Goal: Task Accomplishment & Management: Use online tool/utility

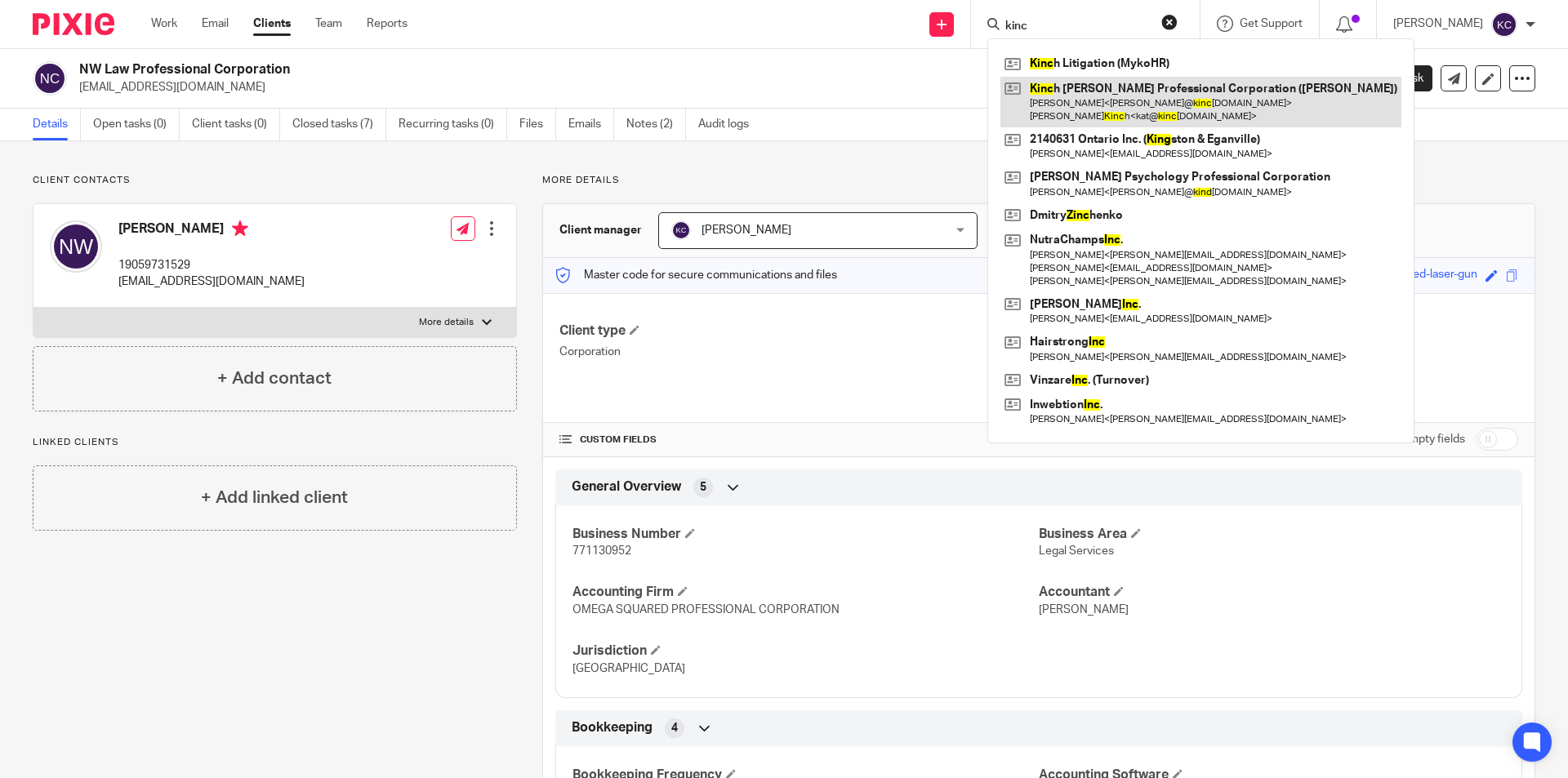
type input "kinc"
click at [1097, 103] on link at bounding box center [1200, 102] width 400 height 51
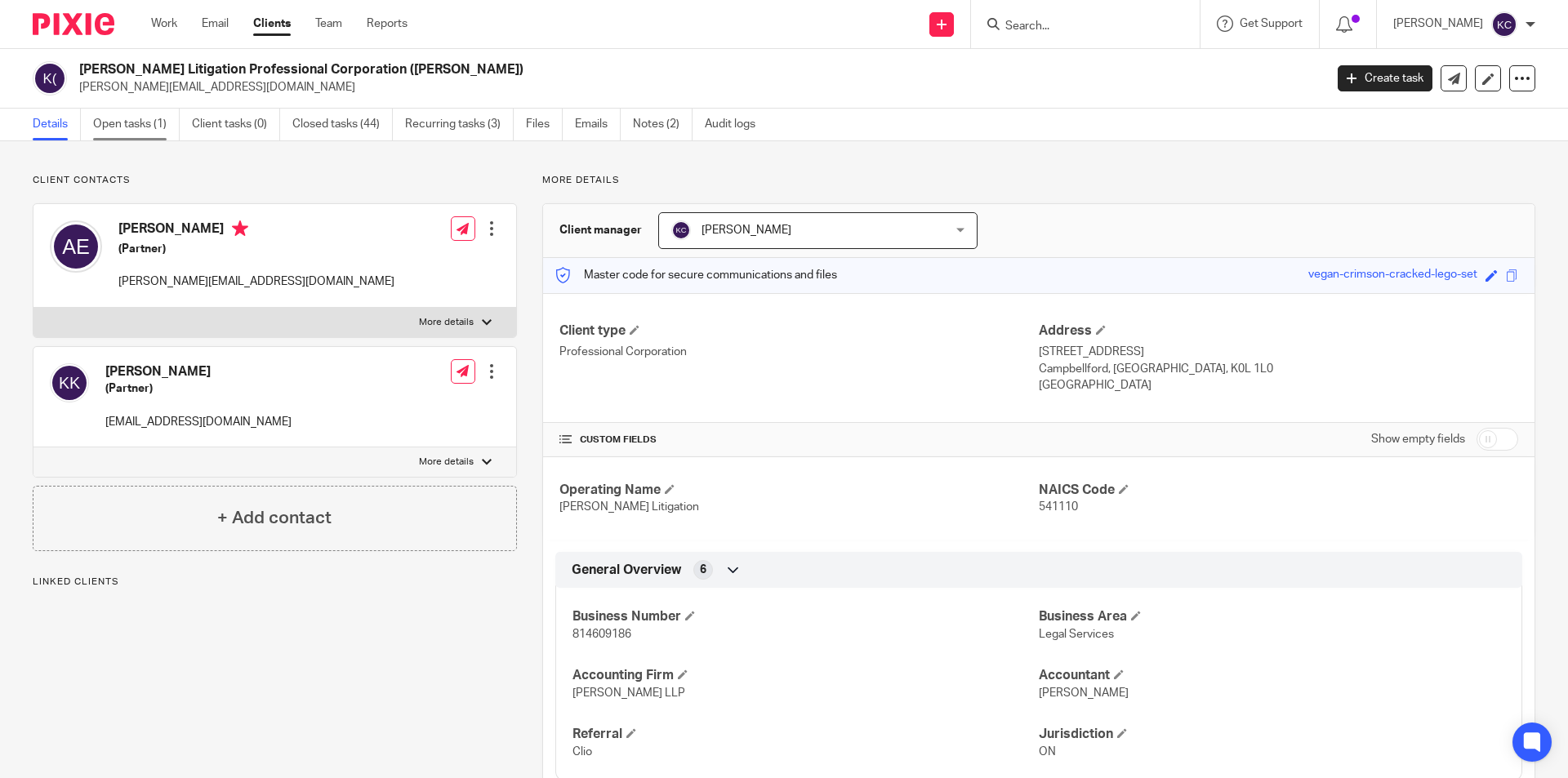
click at [154, 127] on link "Open tasks (1)" at bounding box center [136, 125] width 86 height 32
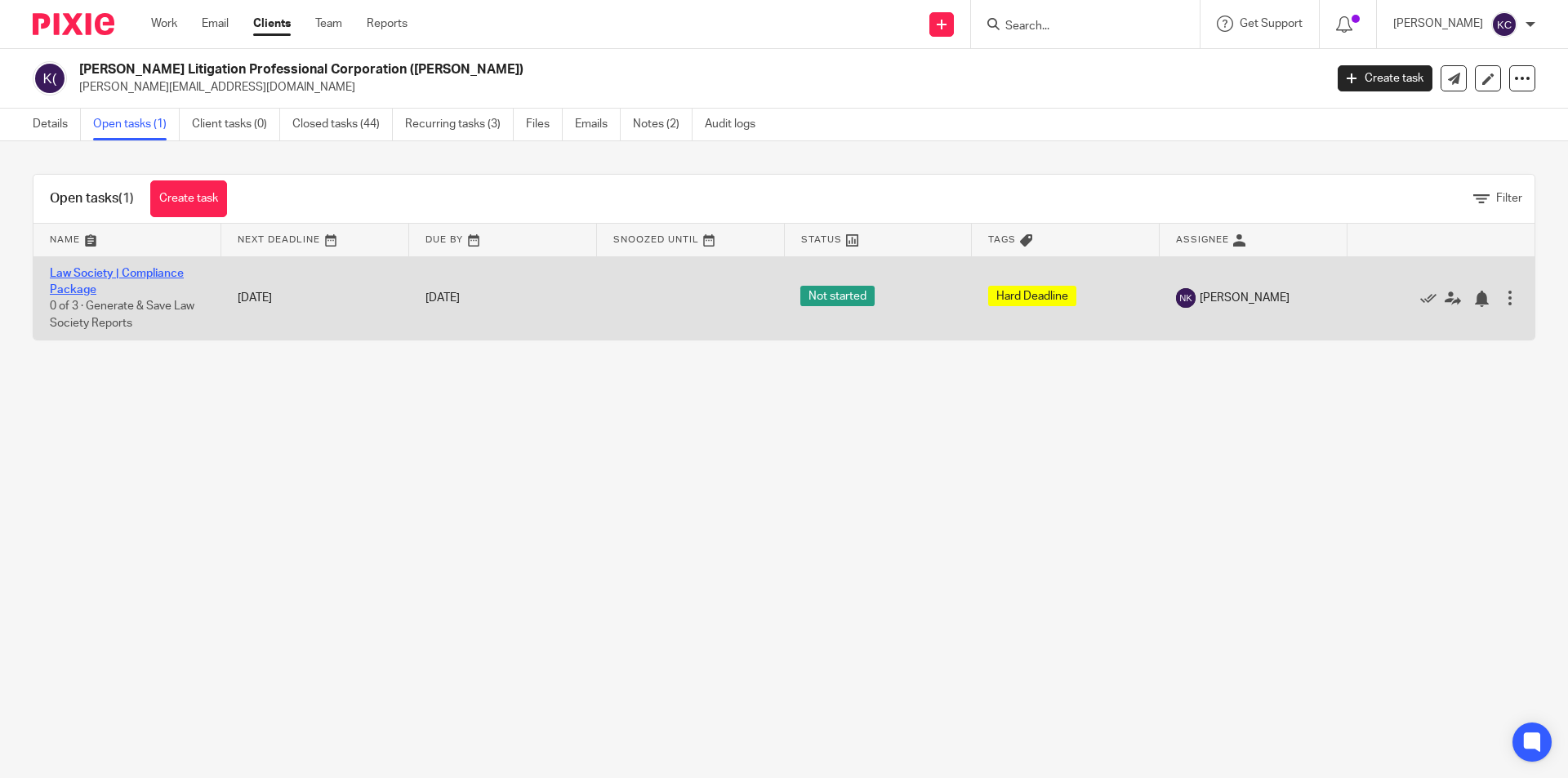
click at [177, 271] on link "Law Society | Compliance Package" at bounding box center [117, 282] width 133 height 28
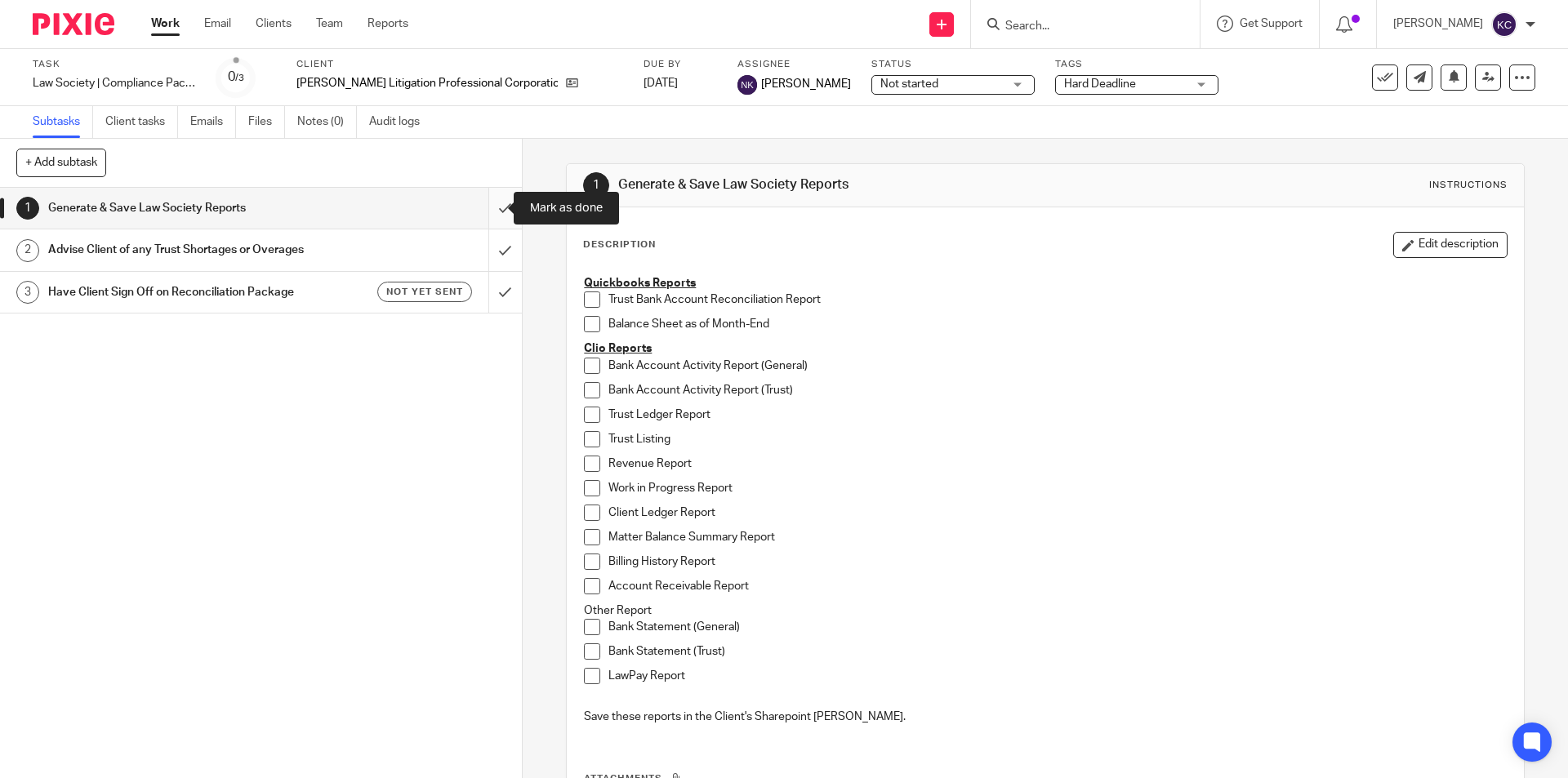
click at [494, 207] on input "submit" at bounding box center [260, 208] width 522 height 40
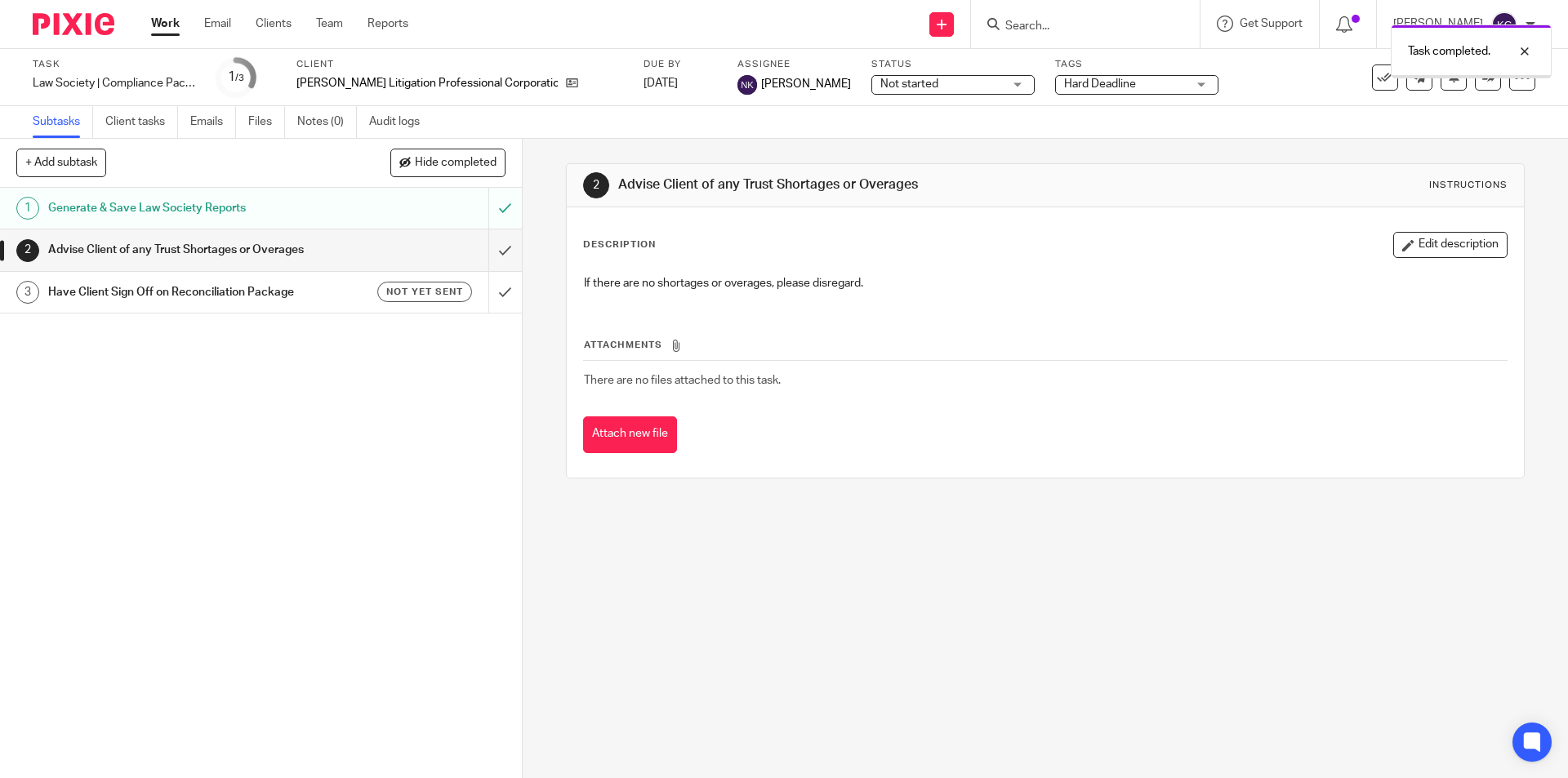
click at [489, 246] on input "submit" at bounding box center [260, 249] width 522 height 40
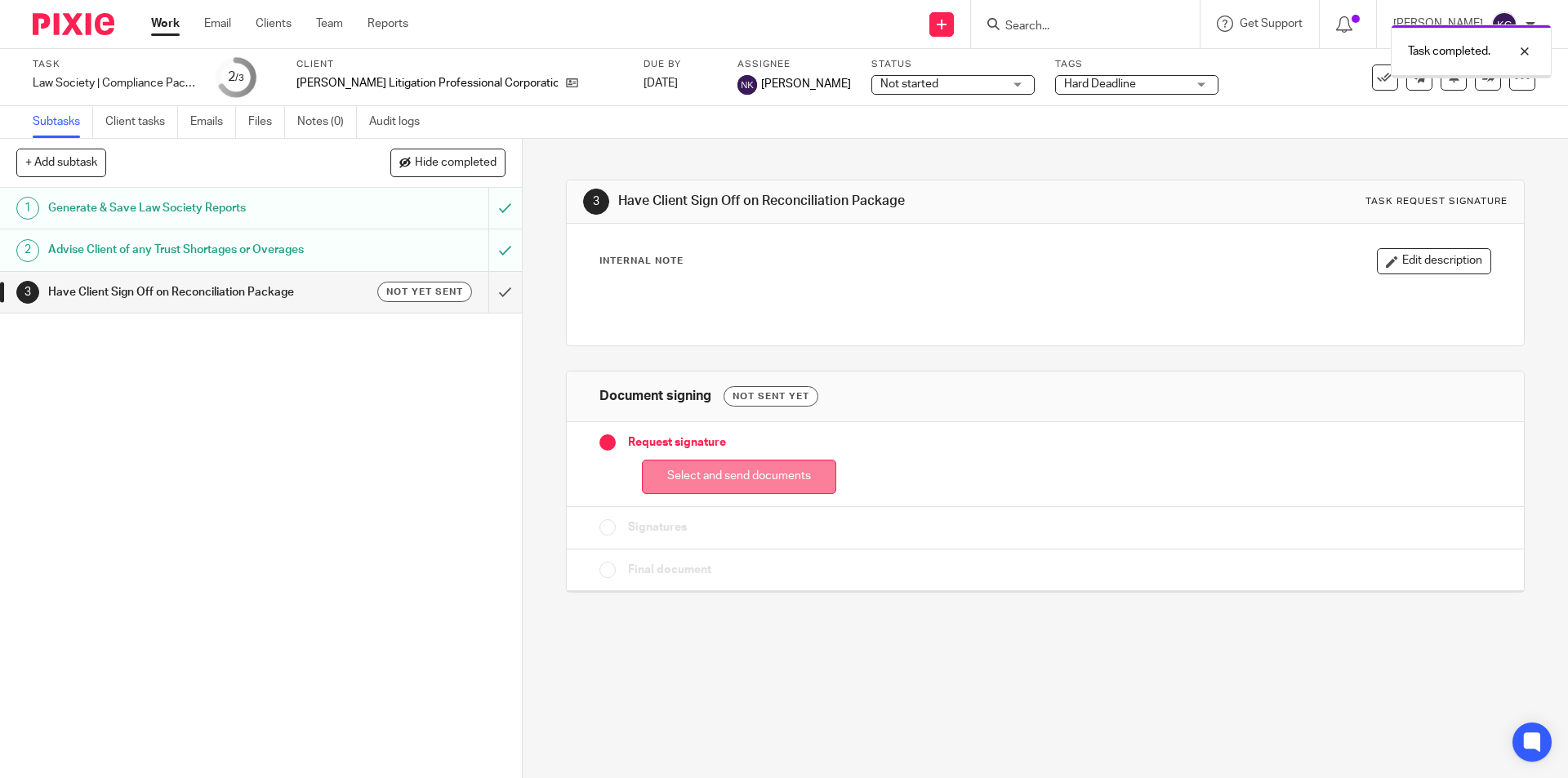
click at [715, 481] on button "Select and send documents" at bounding box center [739, 476] width 195 height 35
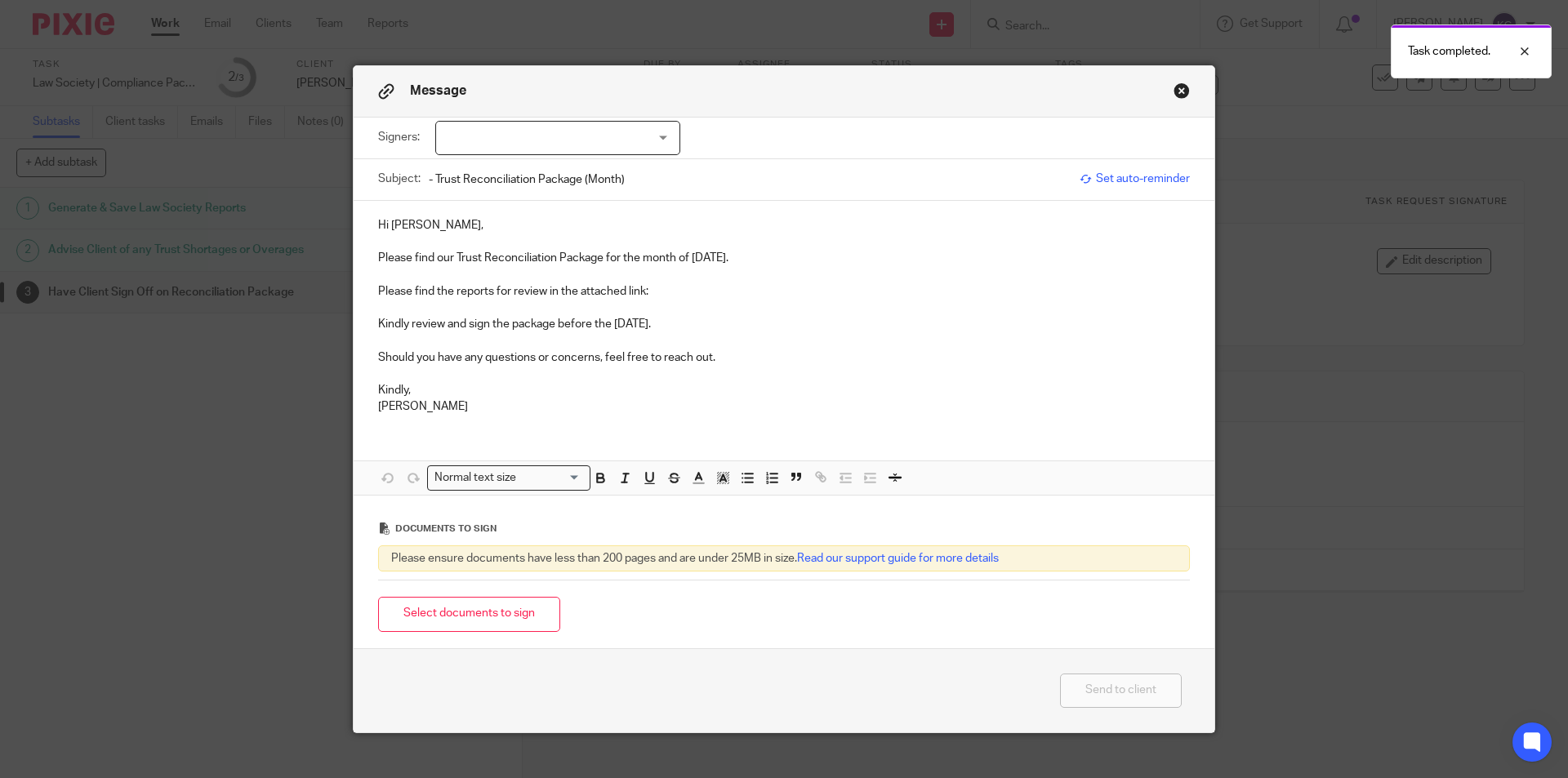
click at [413, 224] on p "Hi Aaron," at bounding box center [783, 225] width 811 height 16
click at [465, 141] on div at bounding box center [557, 138] width 245 height 34
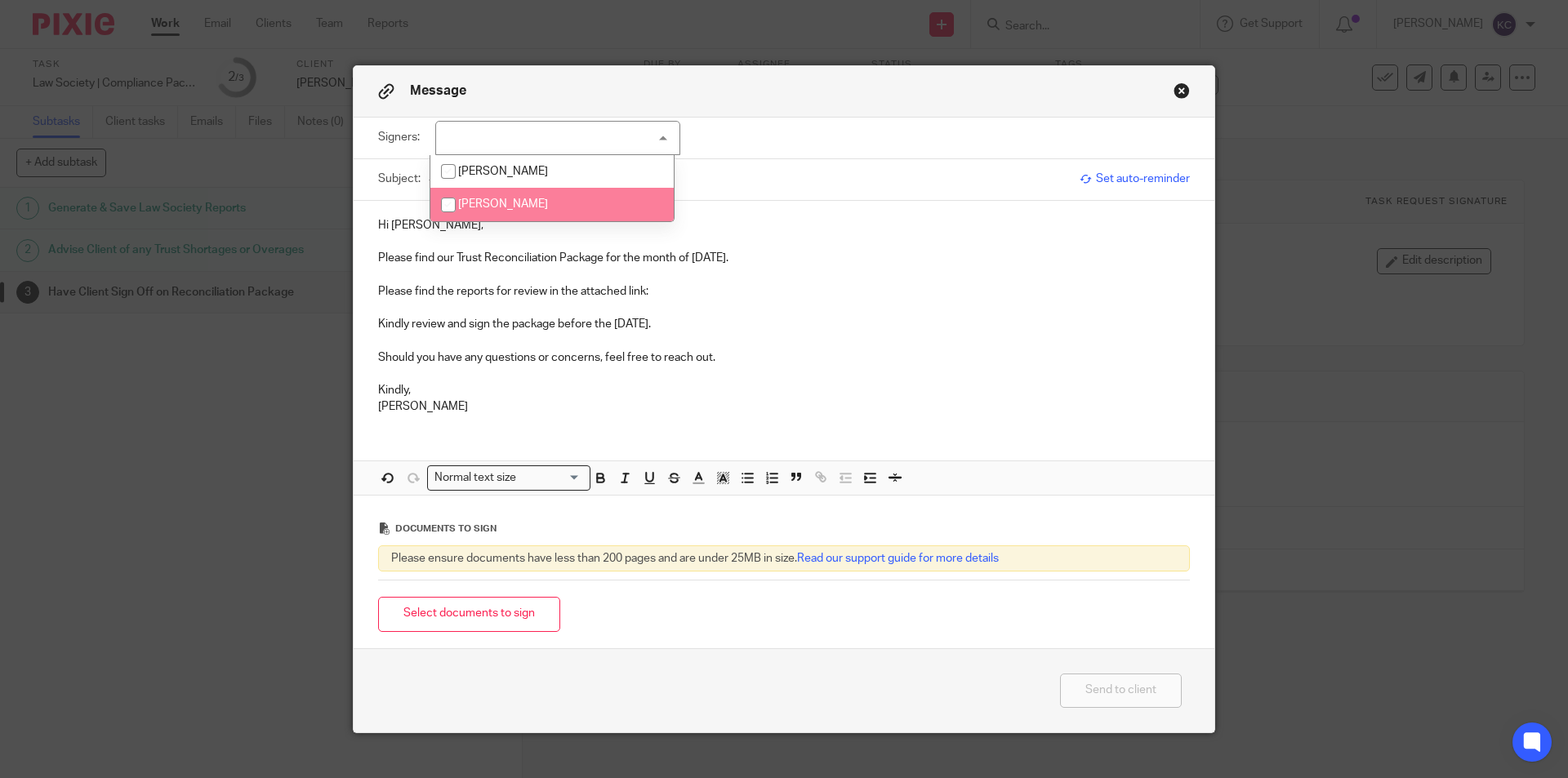
click at [447, 202] on input "checkbox" at bounding box center [447, 205] width 31 height 31
checkbox input "true"
click at [431, 238] on p at bounding box center [783, 241] width 811 height 16
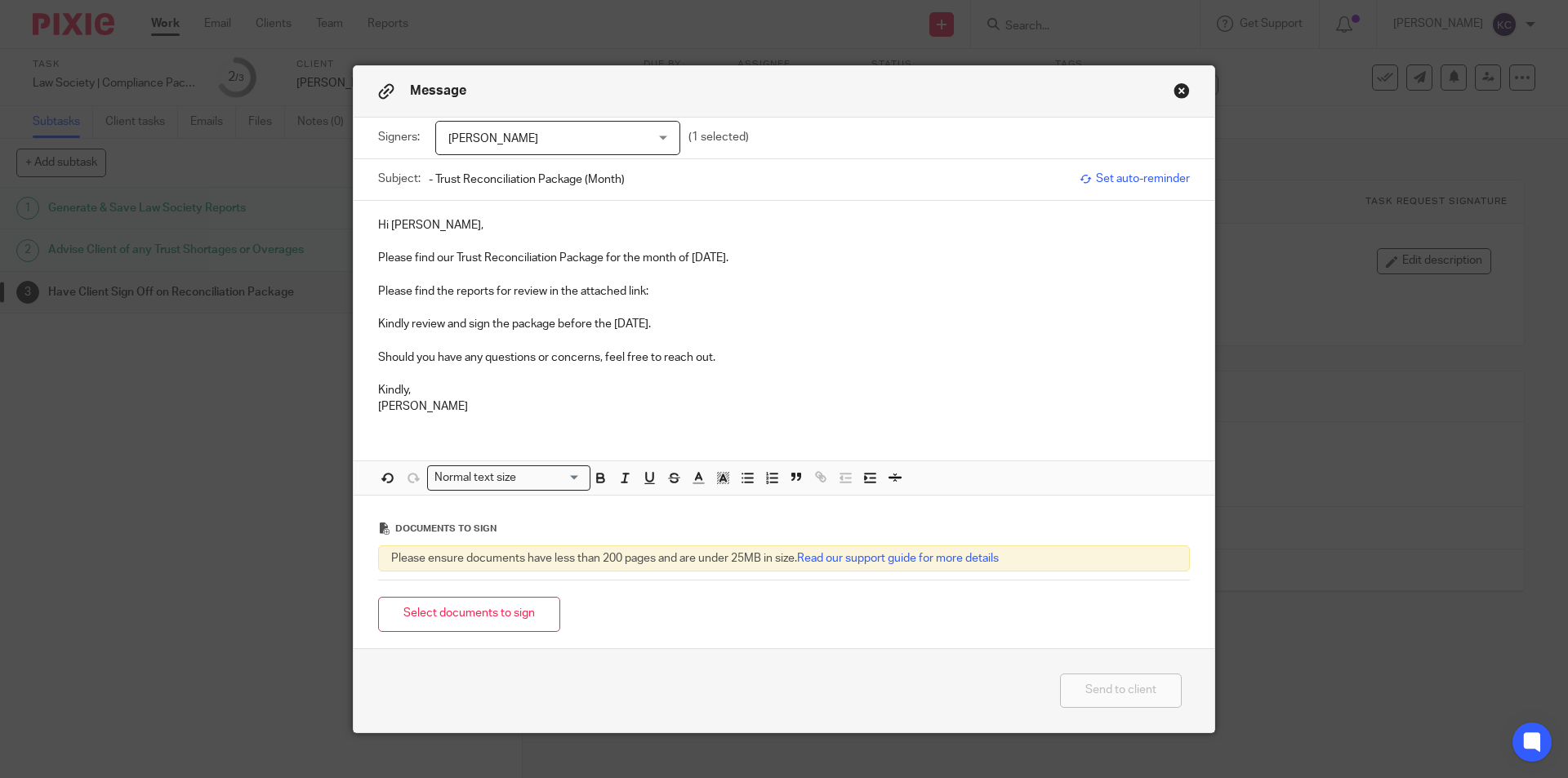
click at [421, 179] on div "Subject: - Trust Reconciliation Package (Month)" at bounding box center [724, 179] width 693 height 40
click at [429, 179] on input "- Trust Reconciliation Package (Month)" at bounding box center [750, 179] width 643 height 37
click at [421, 176] on div "Subject: - Trust Reconciliation Package (Month)" at bounding box center [724, 179] width 693 height 40
click at [421, 179] on div "Subject: - Trust Reconciliation Package (Month)" at bounding box center [724, 179] width 693 height 40
click at [429, 178] on input "- Trust Reconciliation Package (Month)" at bounding box center [750, 179] width 643 height 37
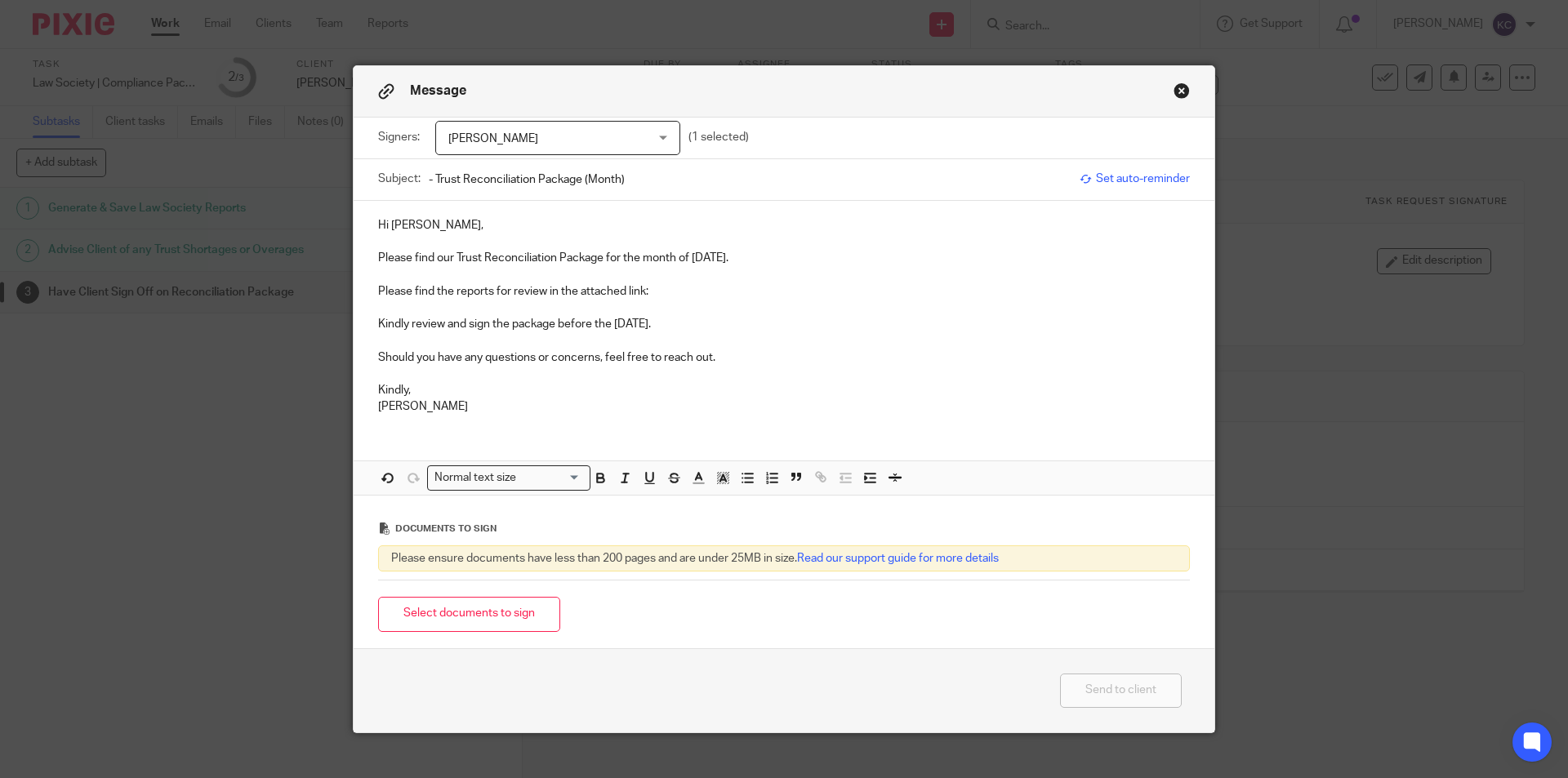
click at [429, 176] on input "- Trust Reconciliation Package (Month)" at bounding box center [750, 179] width 643 height 37
click at [769, 176] on input "Kinch Eddie Litigation PC - Trust Reconciliation Package (Month)" at bounding box center [750, 179] width 643 height 37
type input "[PERSON_NAME] Litigation PC - Trust Reconciliation Package [DATE]"
click at [502, 614] on button "Select documents to sign" at bounding box center [469, 614] width 182 height 35
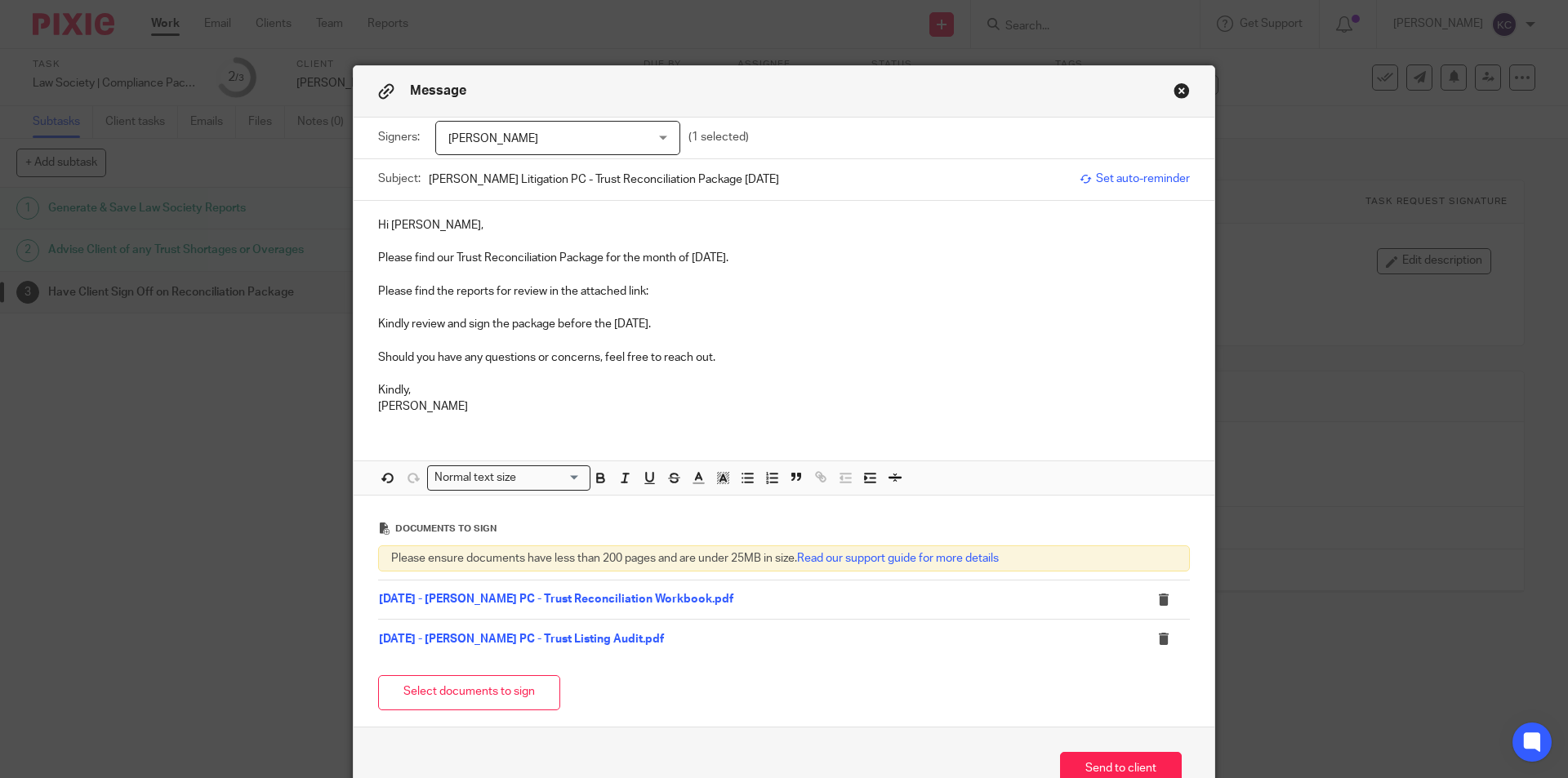
click at [706, 289] on p "Please find the reports for review in the attached link:" at bounding box center [783, 290] width 811 height 16
click at [682, 293] on link "07 - July" at bounding box center [670, 291] width 43 height 11
click at [572, 339] on link "https://archeradvisoryinc.sharepoint.com/:f:/s/CompanyPortal/EjTrySZ1nZpMhQ3k2J…" at bounding box center [514, 341] width 117 height 16
click at [1025, 399] on p "[PERSON_NAME]" at bounding box center [783, 406] width 811 height 16
click at [1097, 763] on button "Send to client" at bounding box center [1120, 769] width 121 height 35
